Goal: Task Accomplishment & Management: Manage account settings

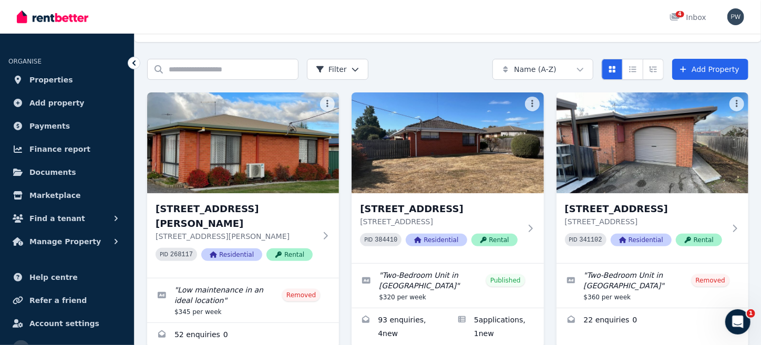
scroll to position [98, 0]
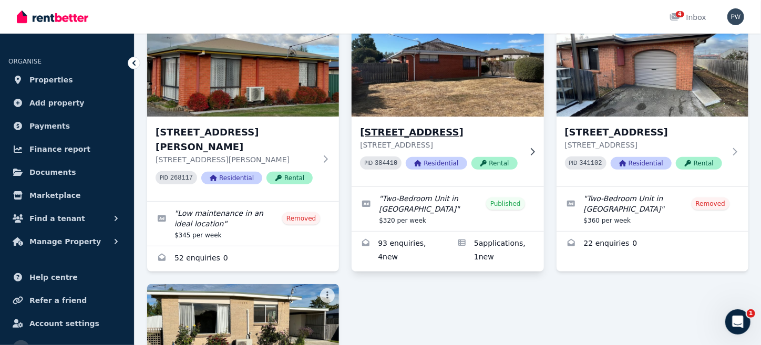
click at [424, 97] on img at bounding box center [448, 66] width 202 height 106
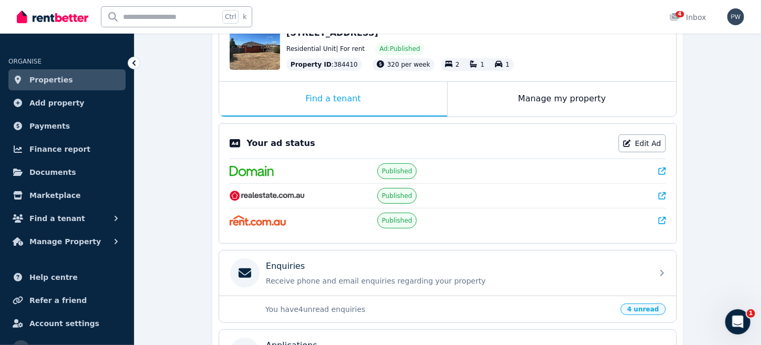
scroll to position [182, 0]
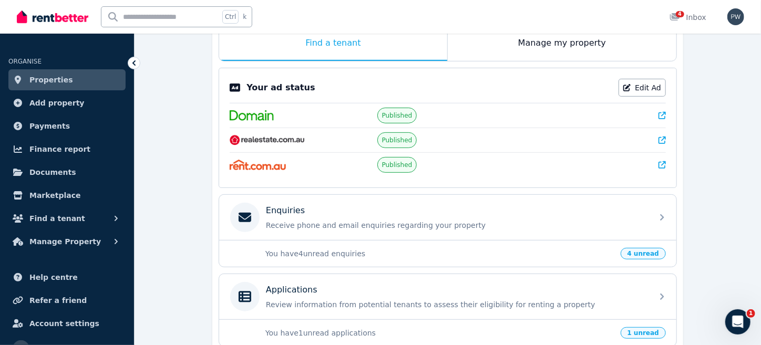
click at [648, 252] on span "4 unread" at bounding box center [642, 254] width 45 height 12
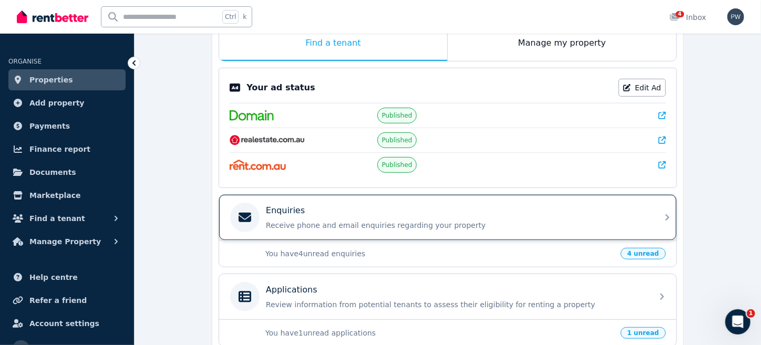
click at [266, 211] on p "Enquiries" at bounding box center [285, 210] width 39 height 13
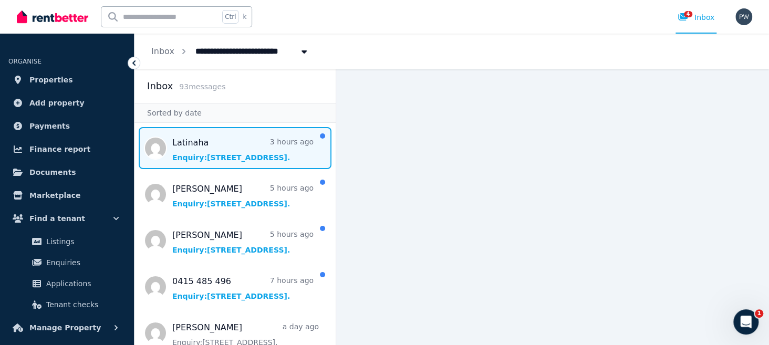
click at [199, 158] on span "Message list" at bounding box center [234, 148] width 201 height 42
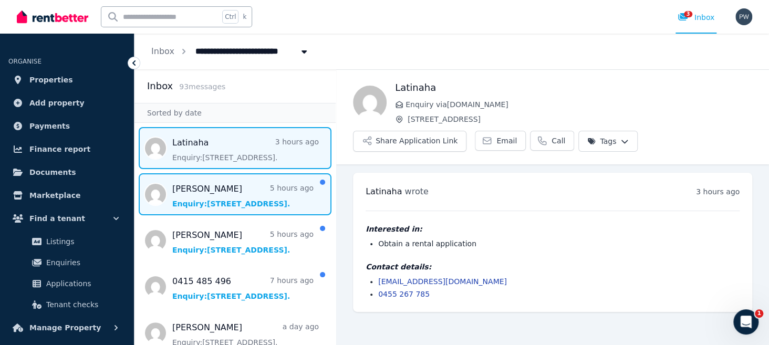
click at [181, 203] on span "Message list" at bounding box center [234, 194] width 201 height 42
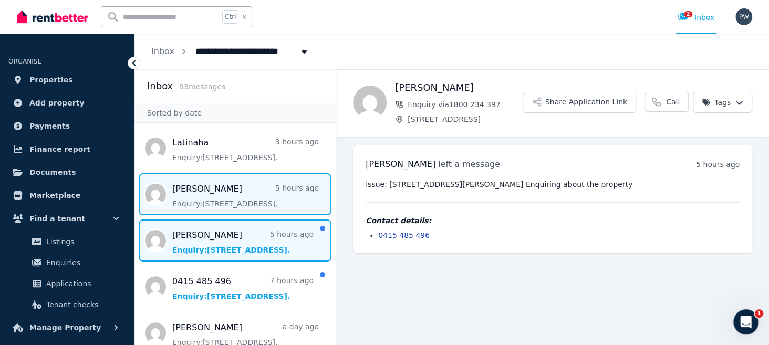
click at [190, 244] on span "Message list" at bounding box center [234, 241] width 201 height 42
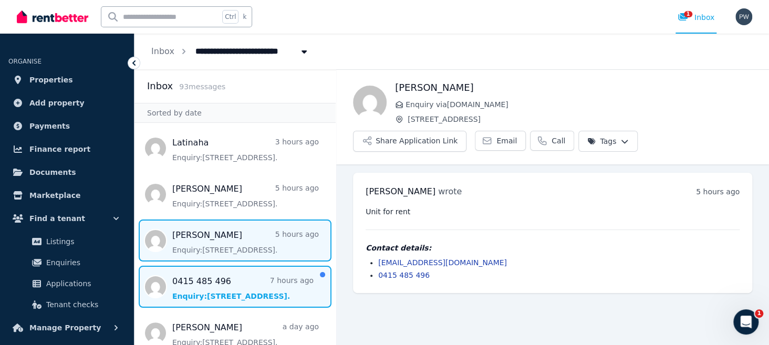
click at [210, 293] on span "Message list" at bounding box center [234, 287] width 201 height 42
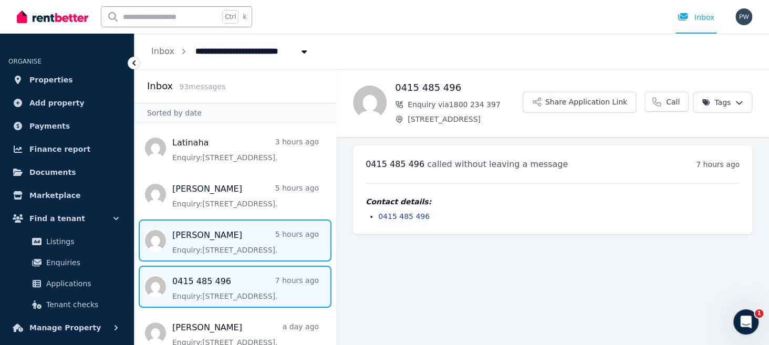
click at [198, 239] on span "Message list" at bounding box center [234, 241] width 201 height 42
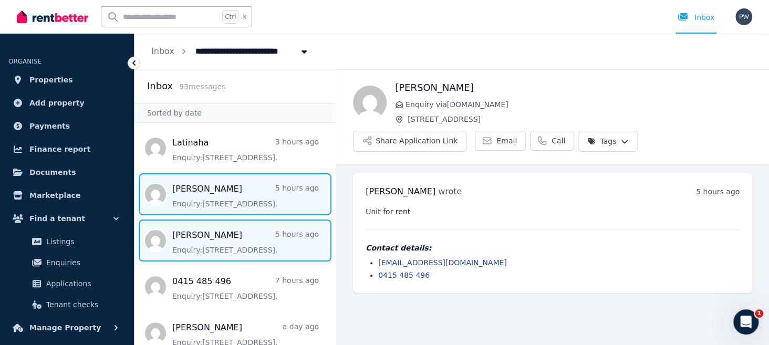
click at [178, 194] on span "Message list" at bounding box center [234, 194] width 201 height 42
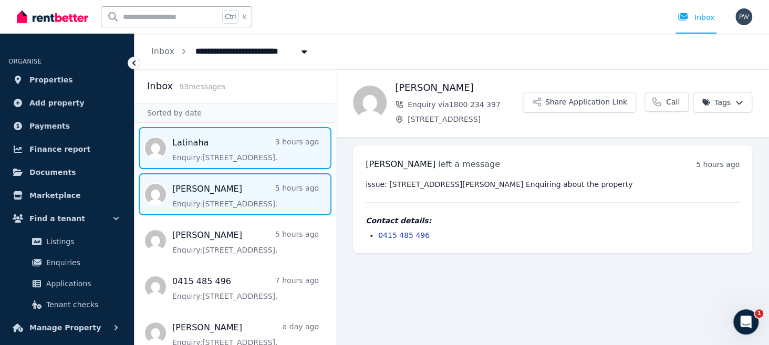
click at [190, 155] on span "Message list" at bounding box center [234, 148] width 201 height 42
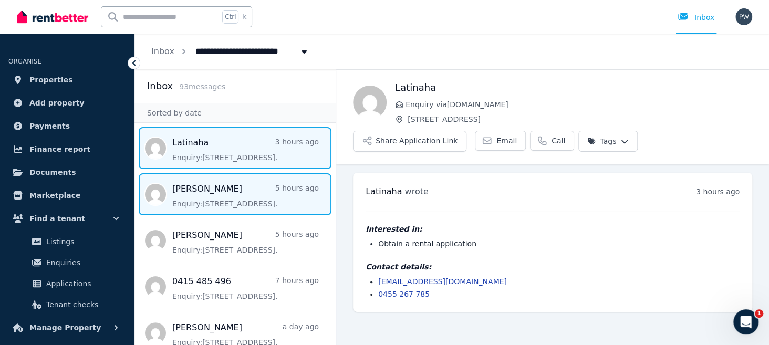
click at [195, 196] on span "Message list" at bounding box center [234, 194] width 201 height 42
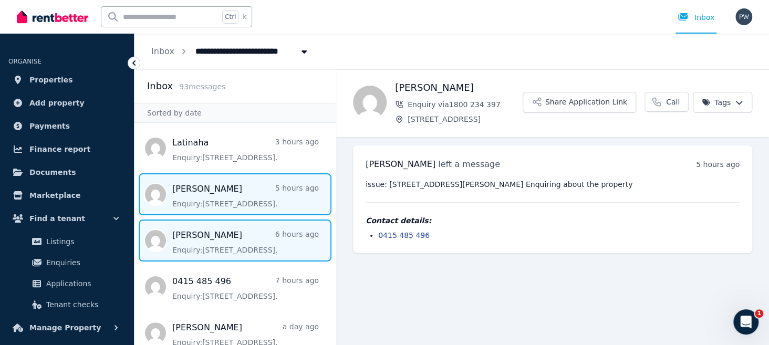
click at [193, 241] on span "Message list" at bounding box center [234, 241] width 201 height 42
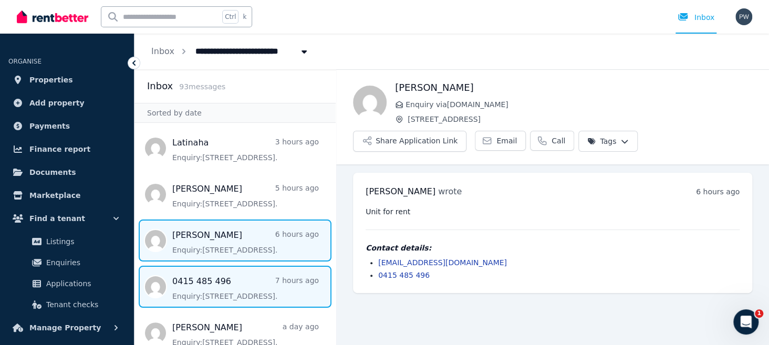
click at [191, 296] on span "Message list" at bounding box center [234, 287] width 201 height 42
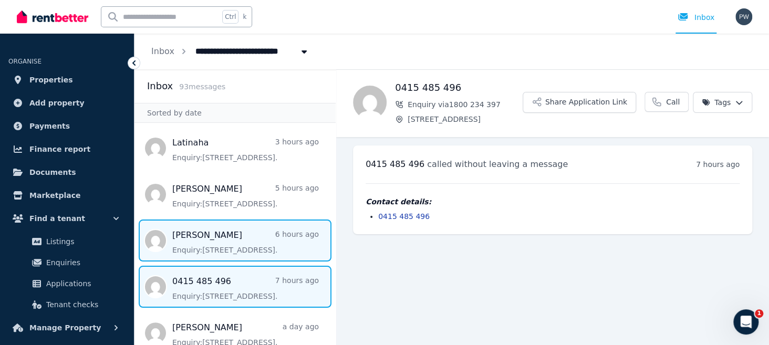
click at [192, 239] on span "Message list" at bounding box center [234, 241] width 201 height 42
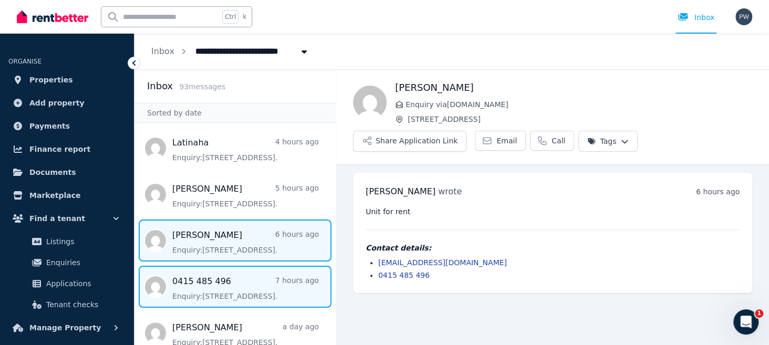
click at [198, 287] on span "Message list" at bounding box center [234, 287] width 201 height 42
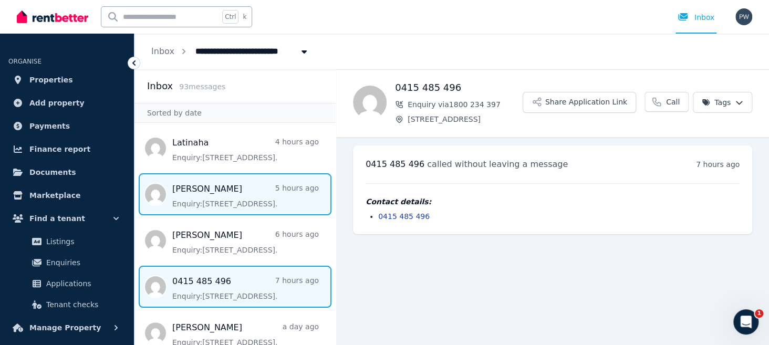
click at [185, 200] on span "Message list" at bounding box center [234, 194] width 201 height 42
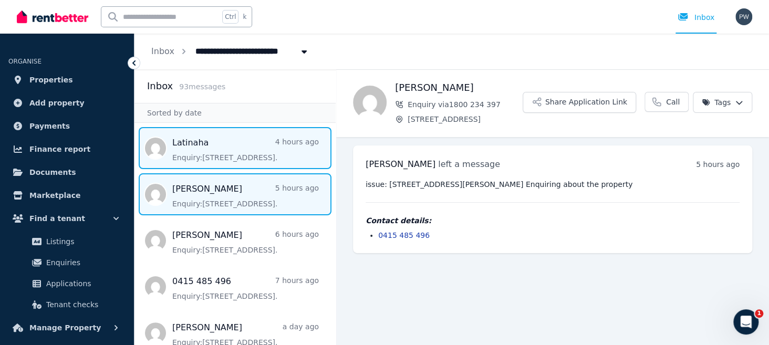
click at [252, 141] on span "Message list" at bounding box center [234, 148] width 201 height 42
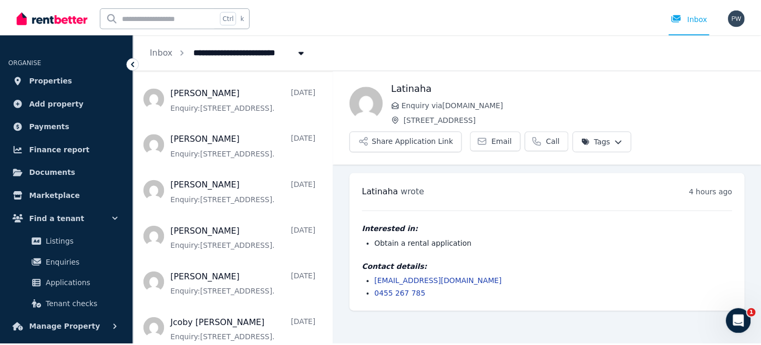
scroll to position [754, 0]
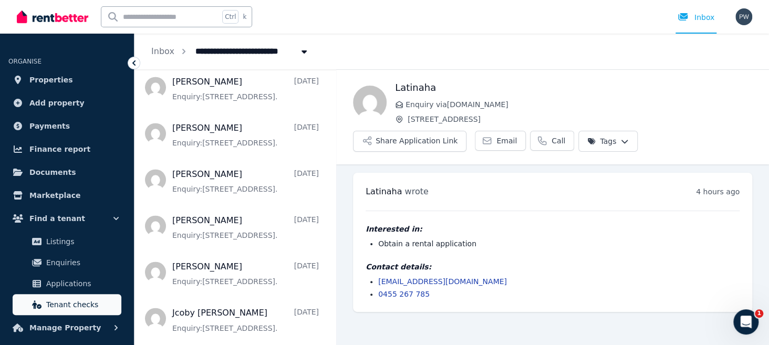
click at [70, 306] on span "Tenant checks" at bounding box center [81, 304] width 71 height 13
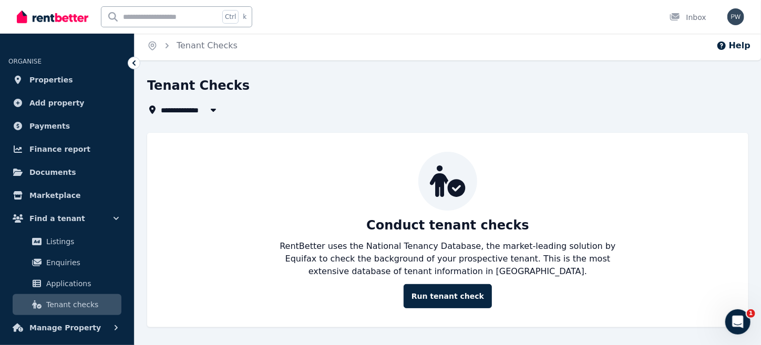
scroll to position [3, 0]
click at [55, 172] on span "Documents" at bounding box center [52, 172] width 47 height 13
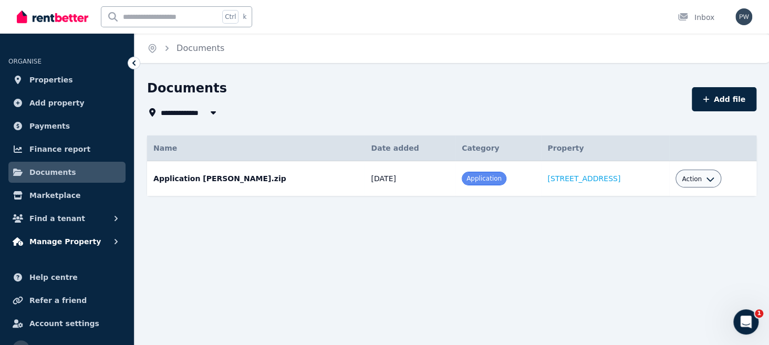
click at [48, 244] on span "Manage Property" at bounding box center [64, 241] width 71 height 13
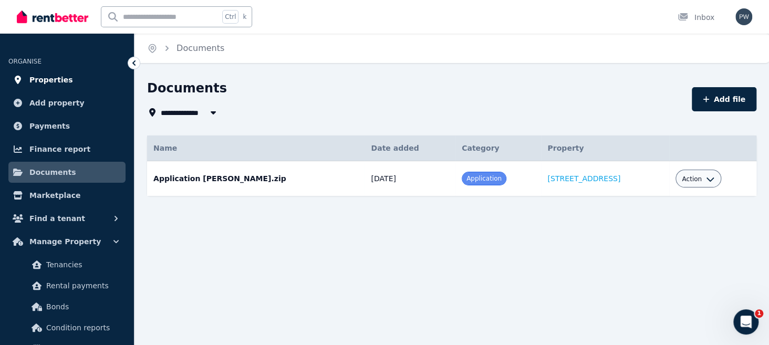
click at [63, 79] on span "Properties" at bounding box center [51, 80] width 44 height 13
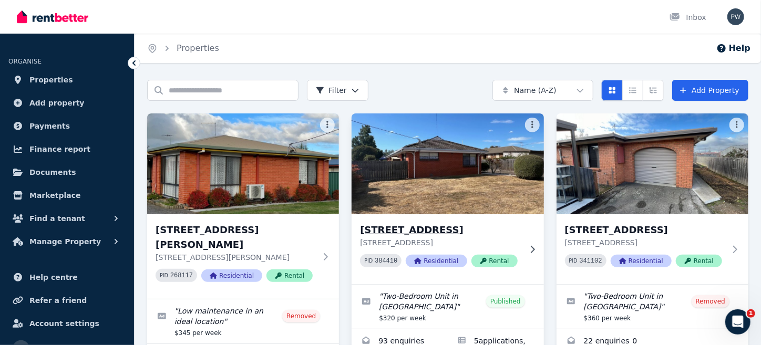
click at [426, 172] on img at bounding box center [448, 164] width 202 height 106
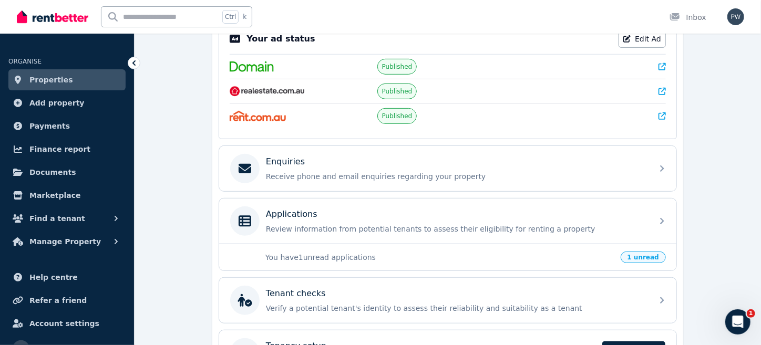
scroll to position [280, 0]
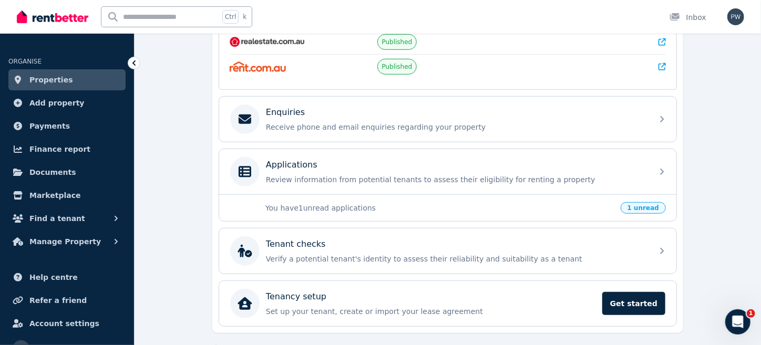
click at [650, 202] on span "1 unread" at bounding box center [642, 208] width 45 height 12
click at [329, 209] on p "You have 1 unread applications" at bounding box center [439, 208] width 349 height 11
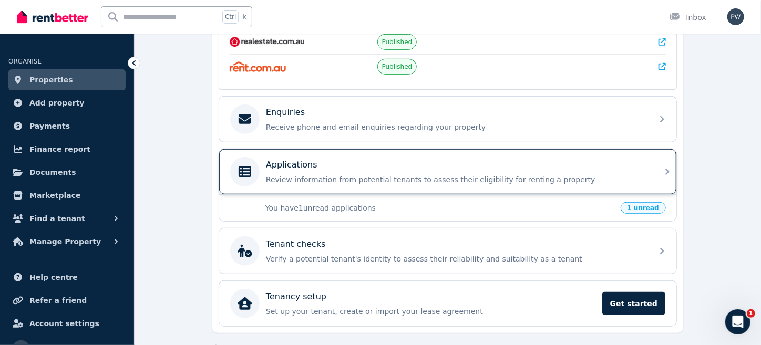
click at [272, 159] on p "Applications" at bounding box center [291, 165] width 51 height 13
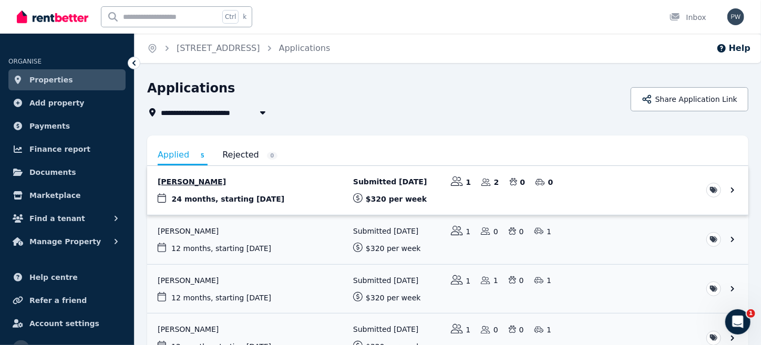
click at [258, 195] on link "View application: Latisha Pine" at bounding box center [447, 190] width 601 height 49
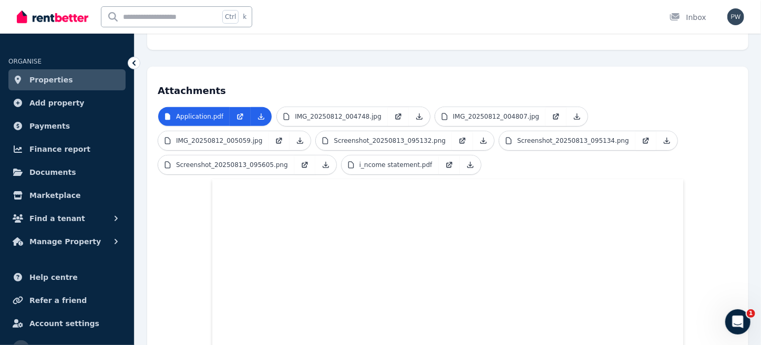
scroll to position [214, 0]
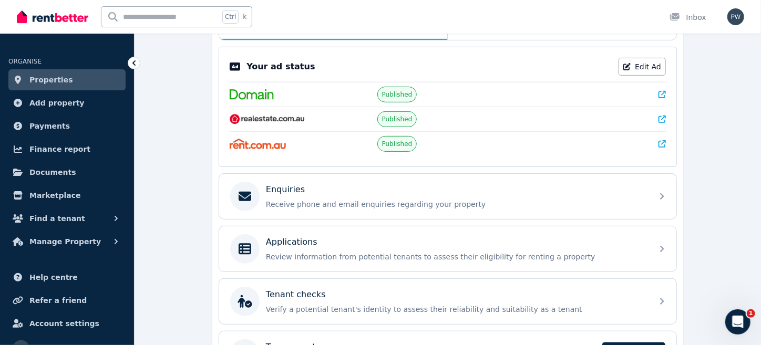
scroll to position [258, 0]
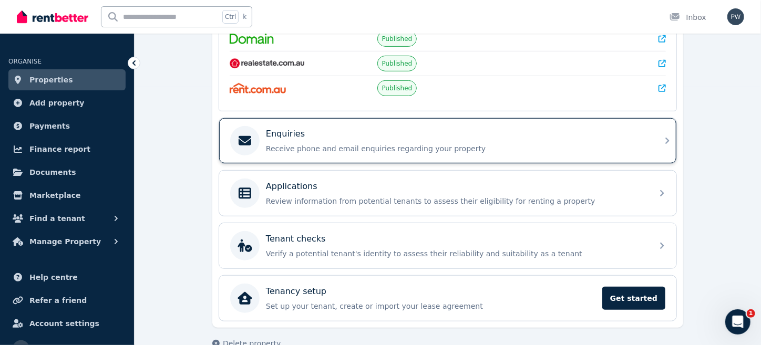
click at [281, 133] on p "Enquiries" at bounding box center [285, 134] width 39 height 13
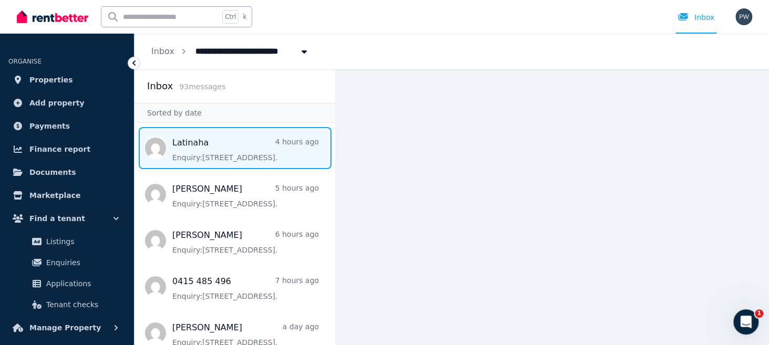
click at [246, 153] on span "Message list" at bounding box center [234, 148] width 201 height 42
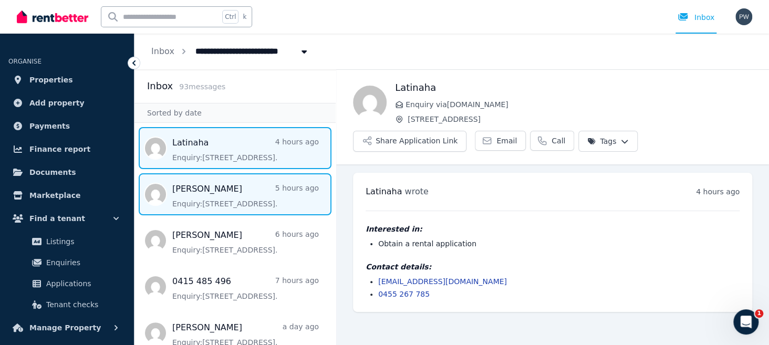
click at [183, 197] on span "Message list" at bounding box center [234, 194] width 201 height 42
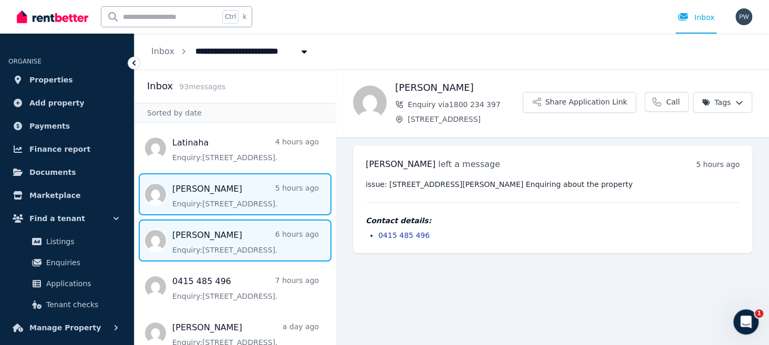
click at [198, 237] on span "Message list" at bounding box center [234, 241] width 201 height 42
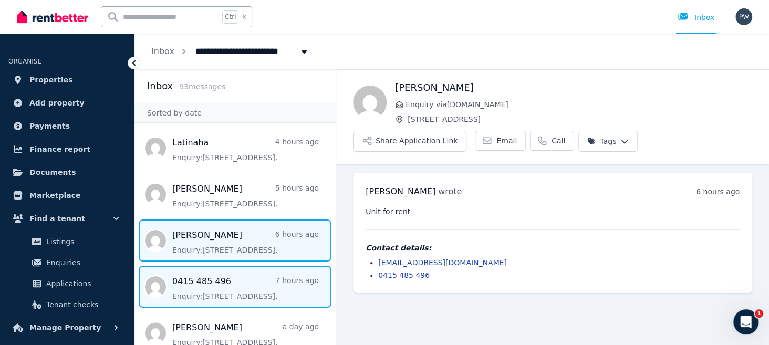
click at [198, 292] on span "Message list" at bounding box center [234, 287] width 201 height 42
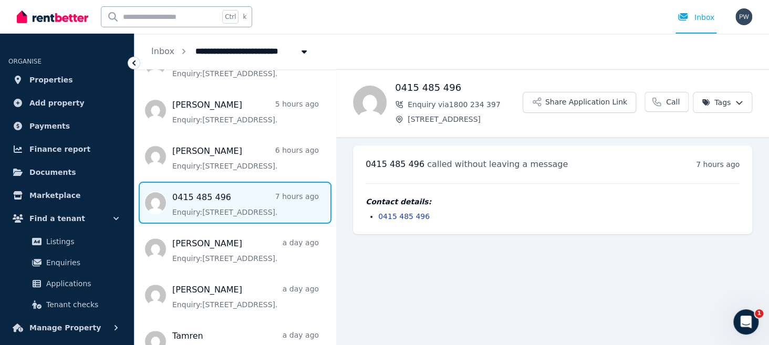
scroll to position [105, 0]
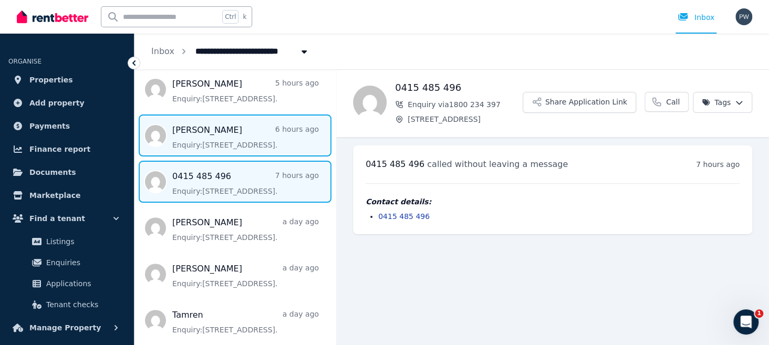
click at [211, 139] on span "Message list" at bounding box center [234, 136] width 201 height 42
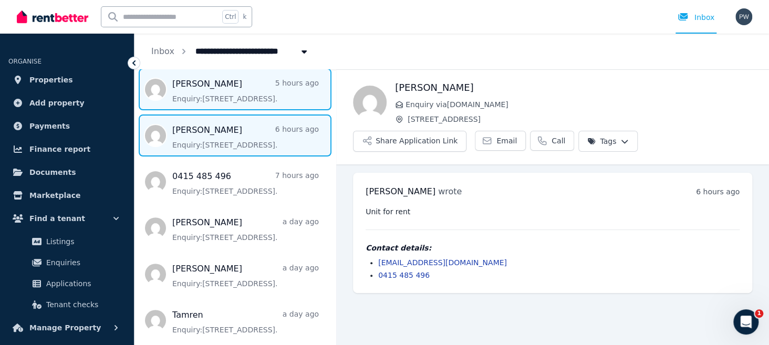
click at [221, 91] on span "Message list" at bounding box center [234, 89] width 201 height 42
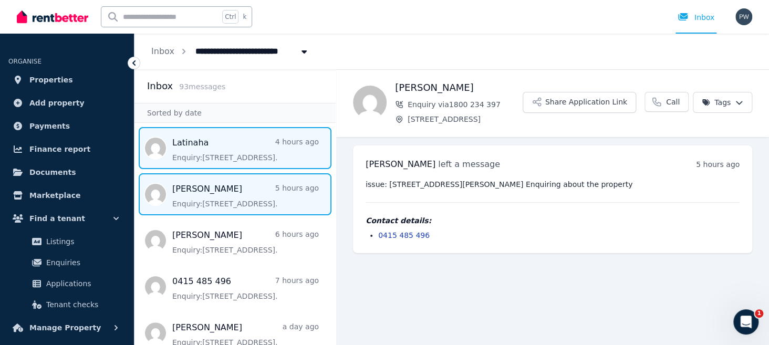
click at [188, 149] on span "Message list" at bounding box center [234, 148] width 201 height 42
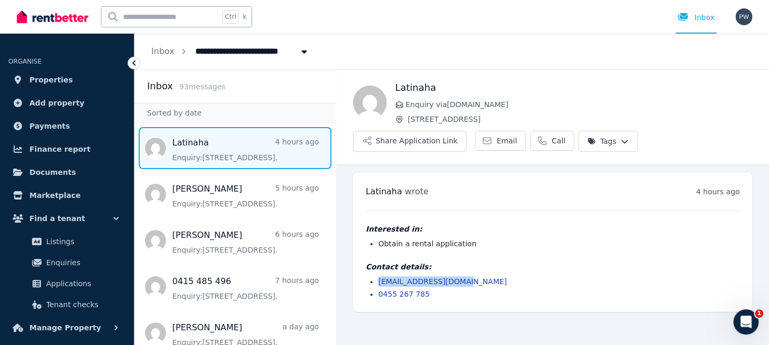
drag, startPoint x: 458, startPoint y: 281, endPoint x: 375, endPoint y: 280, distance: 83.0
click at [375, 280] on ul "[EMAIL_ADDRESS][DOMAIN_NAME] 0455 267 785" at bounding box center [553, 287] width 374 height 23
copy link "[EMAIL_ADDRESS][DOMAIN_NAME]"
click at [747, 16] on img "button" at bounding box center [744, 16] width 17 height 17
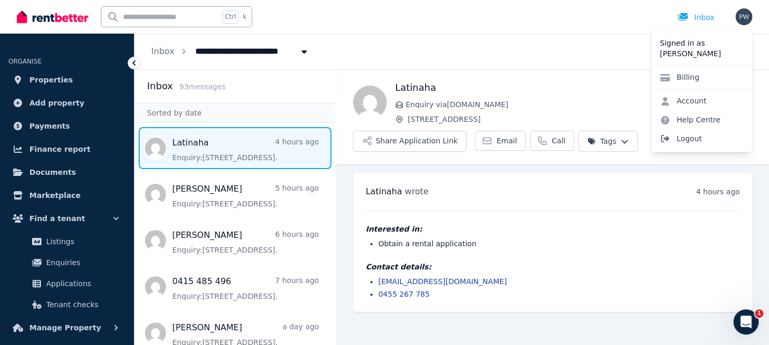
click at [694, 140] on span "Logout" at bounding box center [701, 138] width 101 height 19
